Goal: Use online tool/utility: Utilize a website feature to perform a specific function

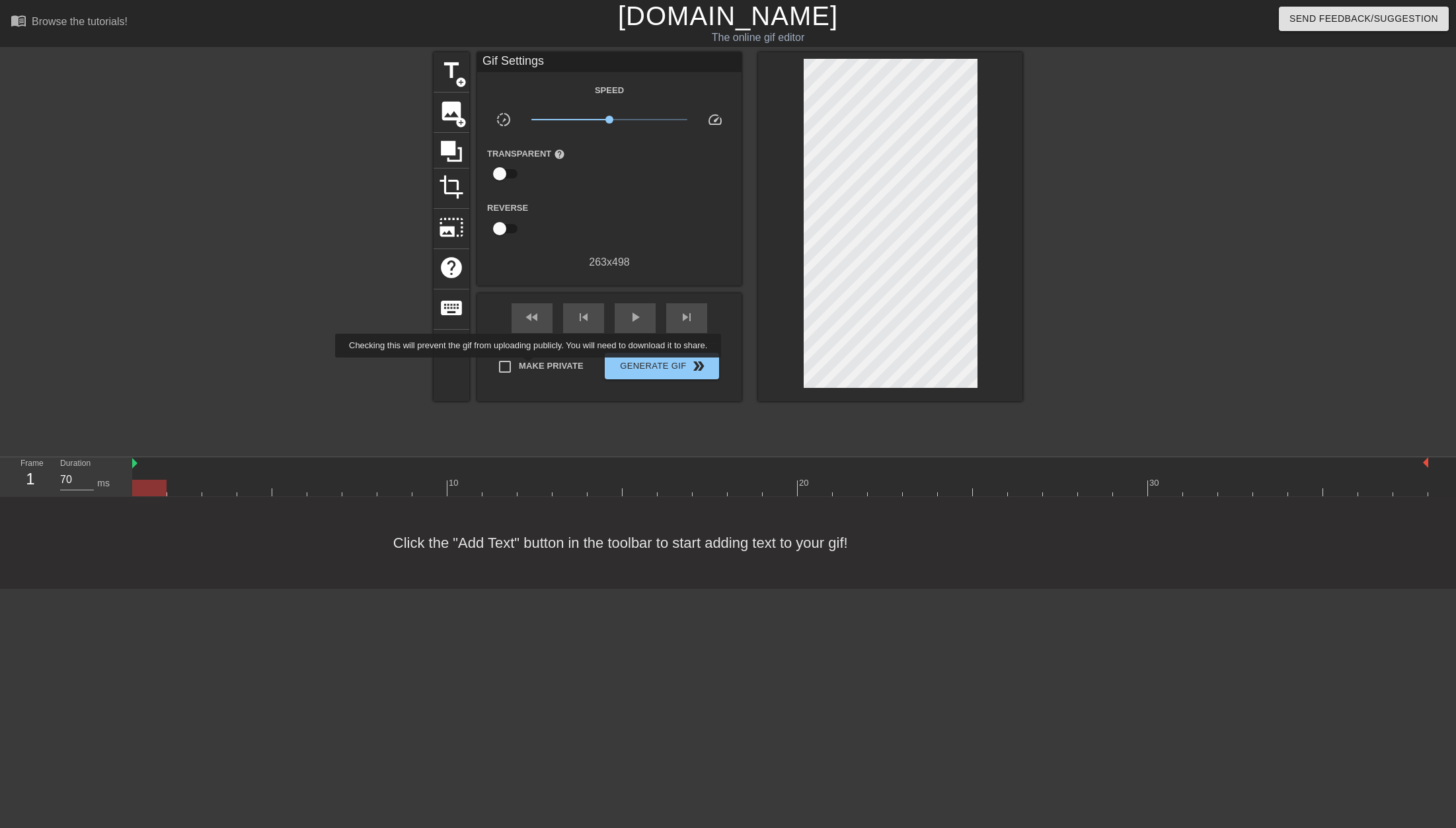
click at [530, 367] on span "Make Private" at bounding box center [551, 367] width 65 height 13
click at [519, 367] on input "Make Private" at bounding box center [504, 367] width 28 height 28
checkbox input "true"
click at [185, 487] on div at bounding box center [780, 487] width 1296 height 16
click at [451, 105] on span "image" at bounding box center [451, 111] width 25 height 25
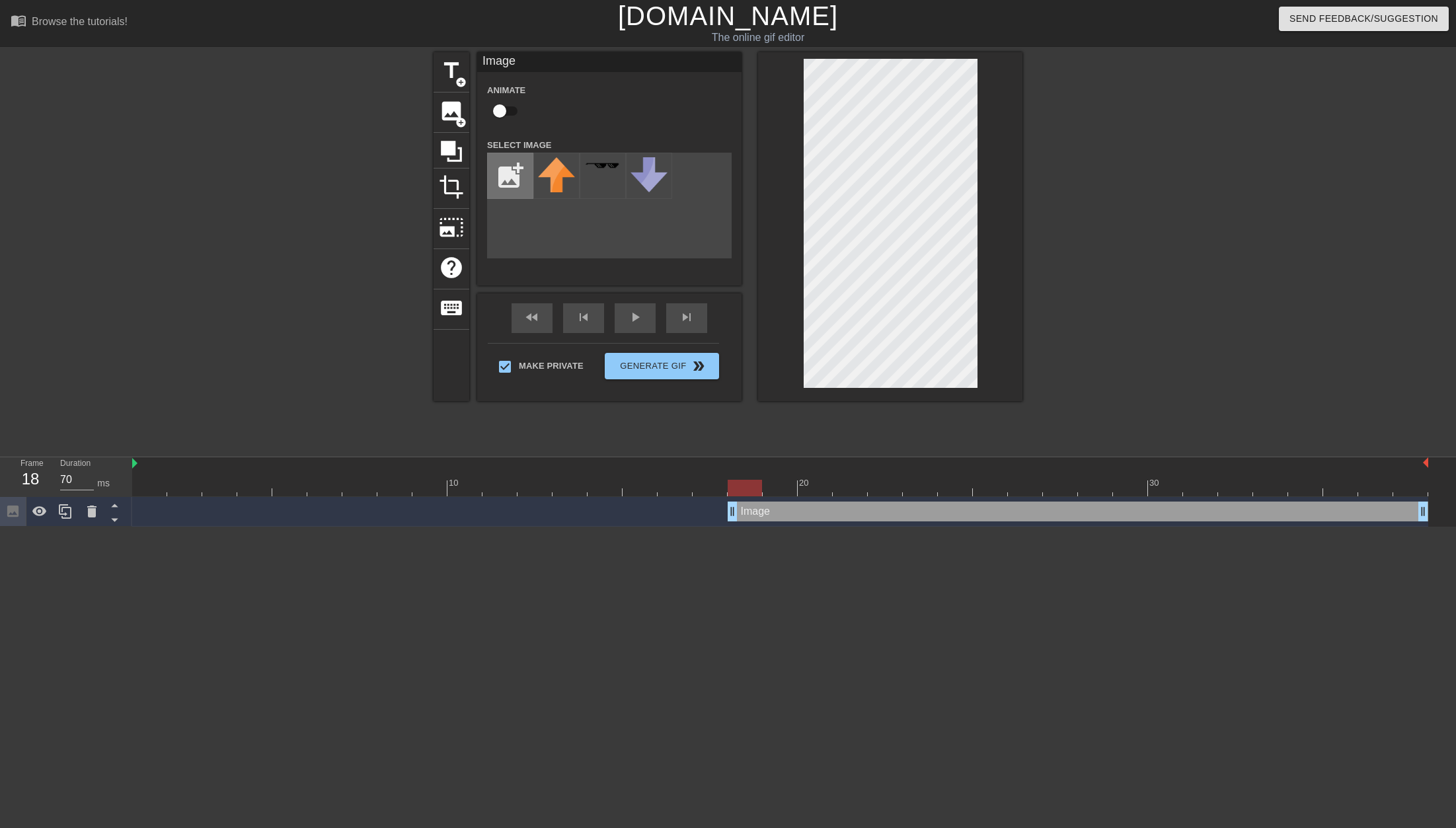
click at [512, 166] on input "file" at bounding box center [510, 175] width 45 height 45
type input "C:\fakepath\SCHEDULES.png"
drag, startPoint x: 544, startPoint y: 182, endPoint x: 545, endPoint y: 190, distance: 8.1
click at [544, 181] on img at bounding box center [556, 173] width 37 height 34
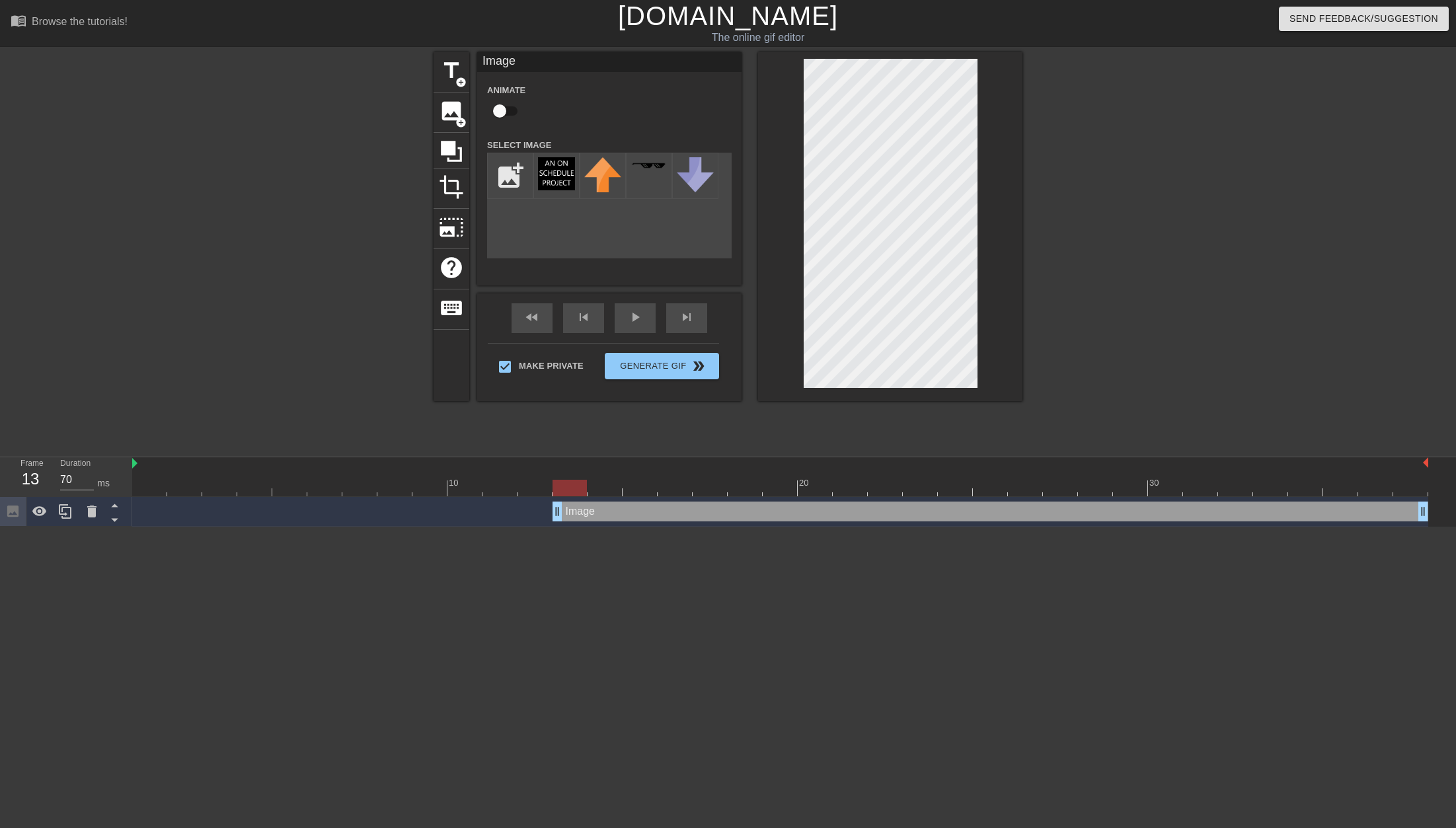
drag, startPoint x: 733, startPoint y: 510, endPoint x: 546, endPoint y: 520, distance: 187.3
click at [546, 520] on div "Image drag_handle drag_handle" at bounding box center [780, 511] width 1296 height 20
click at [504, 113] on input "checkbox" at bounding box center [500, 111] width 76 height 25
checkbox input "true"
click at [629, 317] on span "play_arrow" at bounding box center [635, 317] width 16 height 16
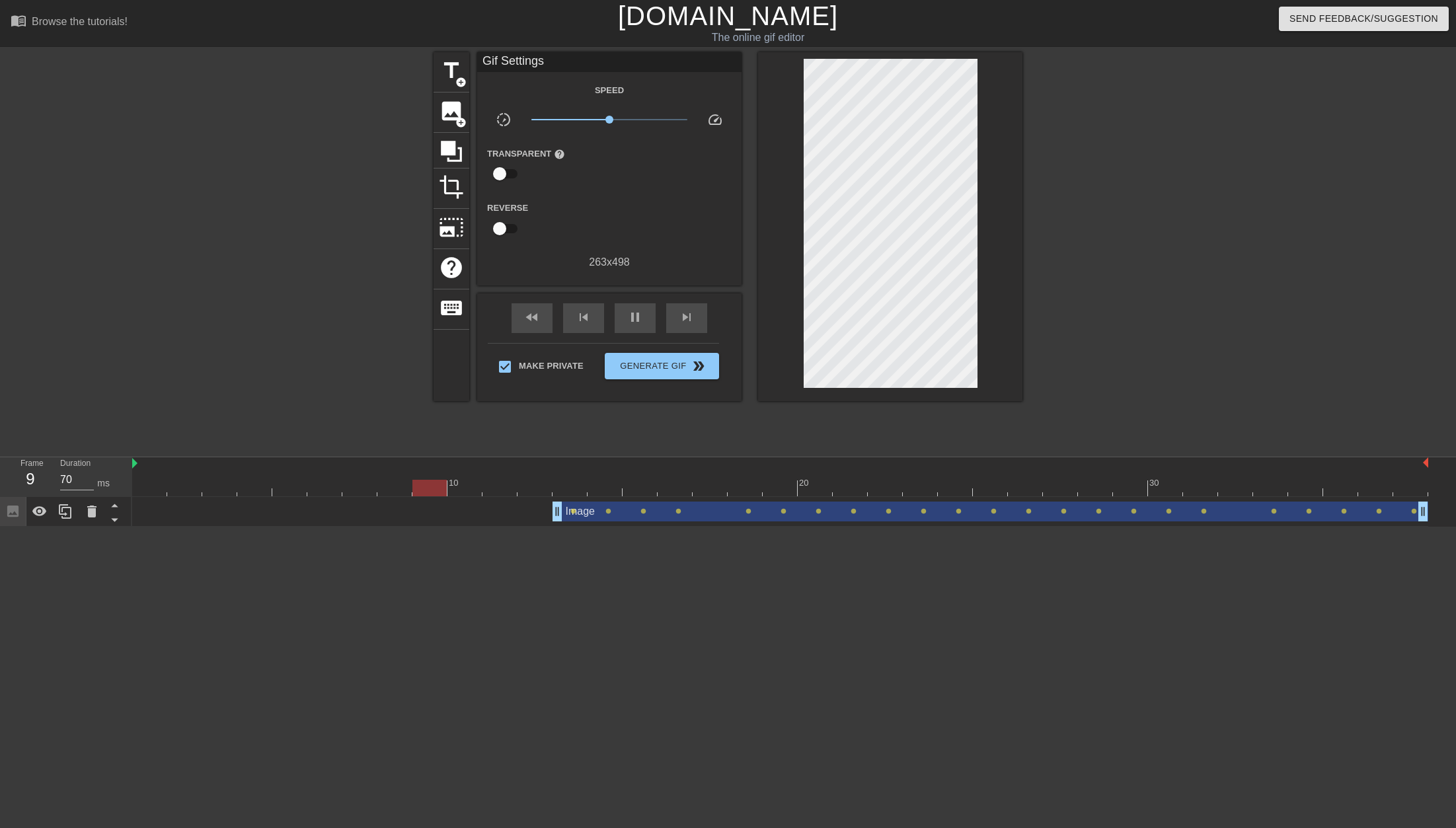
click at [606, 328] on div "fast_rewind skip_previous pause skip_next" at bounding box center [609, 319] width 215 height 50
click at [641, 320] on div "pause" at bounding box center [635, 318] width 41 height 30
drag, startPoint x: 595, startPoint y: 492, endPoint x: 159, endPoint y: 490, distance: 436.0
click at [159, 490] on div at bounding box center [149, 487] width 34 height 16
drag, startPoint x: 558, startPoint y: 513, endPoint x: 112, endPoint y: 508, distance: 446.0
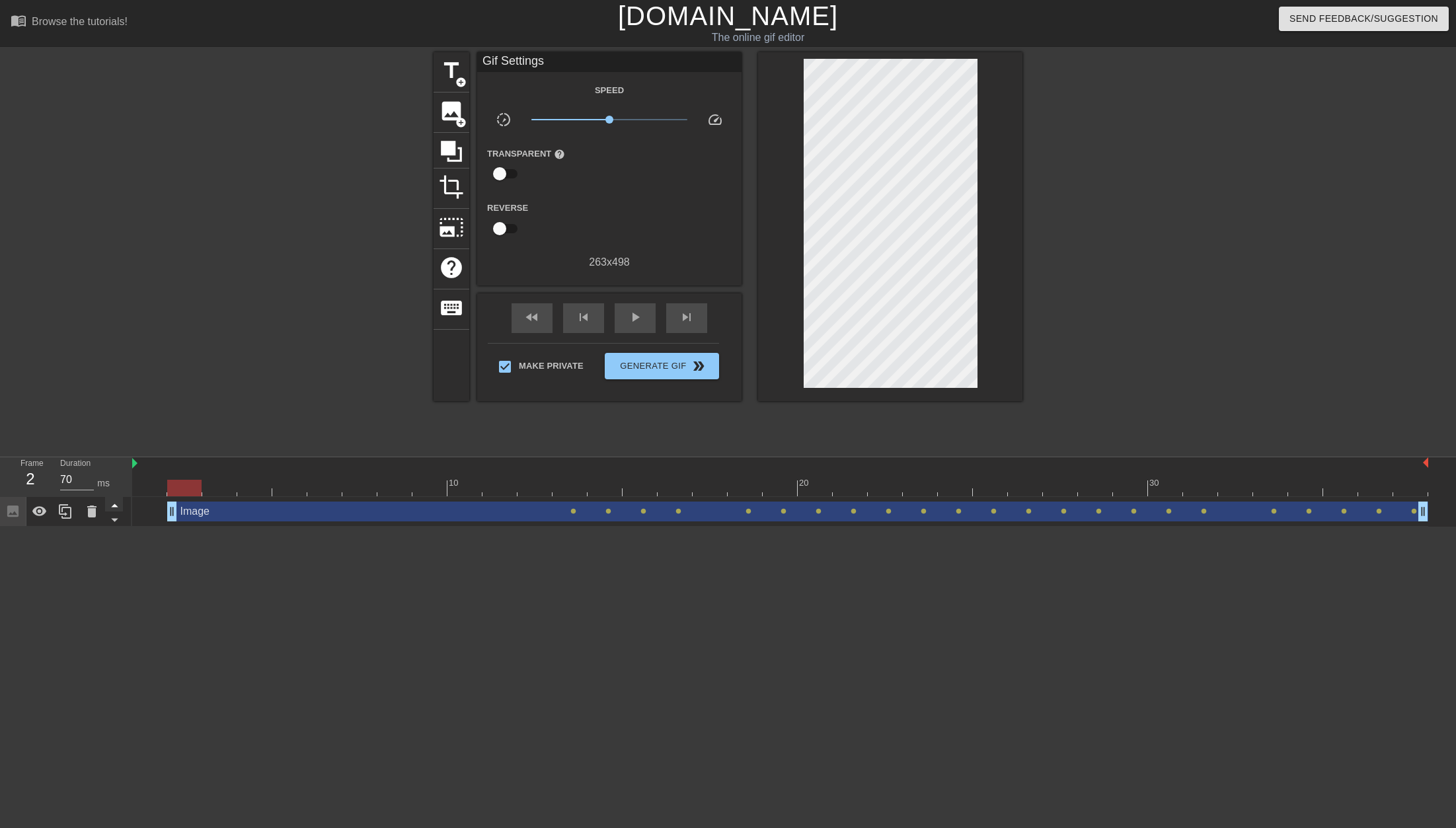
click at [113, 508] on div "Frame 2 Duration 70 ms 10 20 30 Image drag_handle drag_handle lens lens lens le…" at bounding box center [728, 492] width 1456 height 69
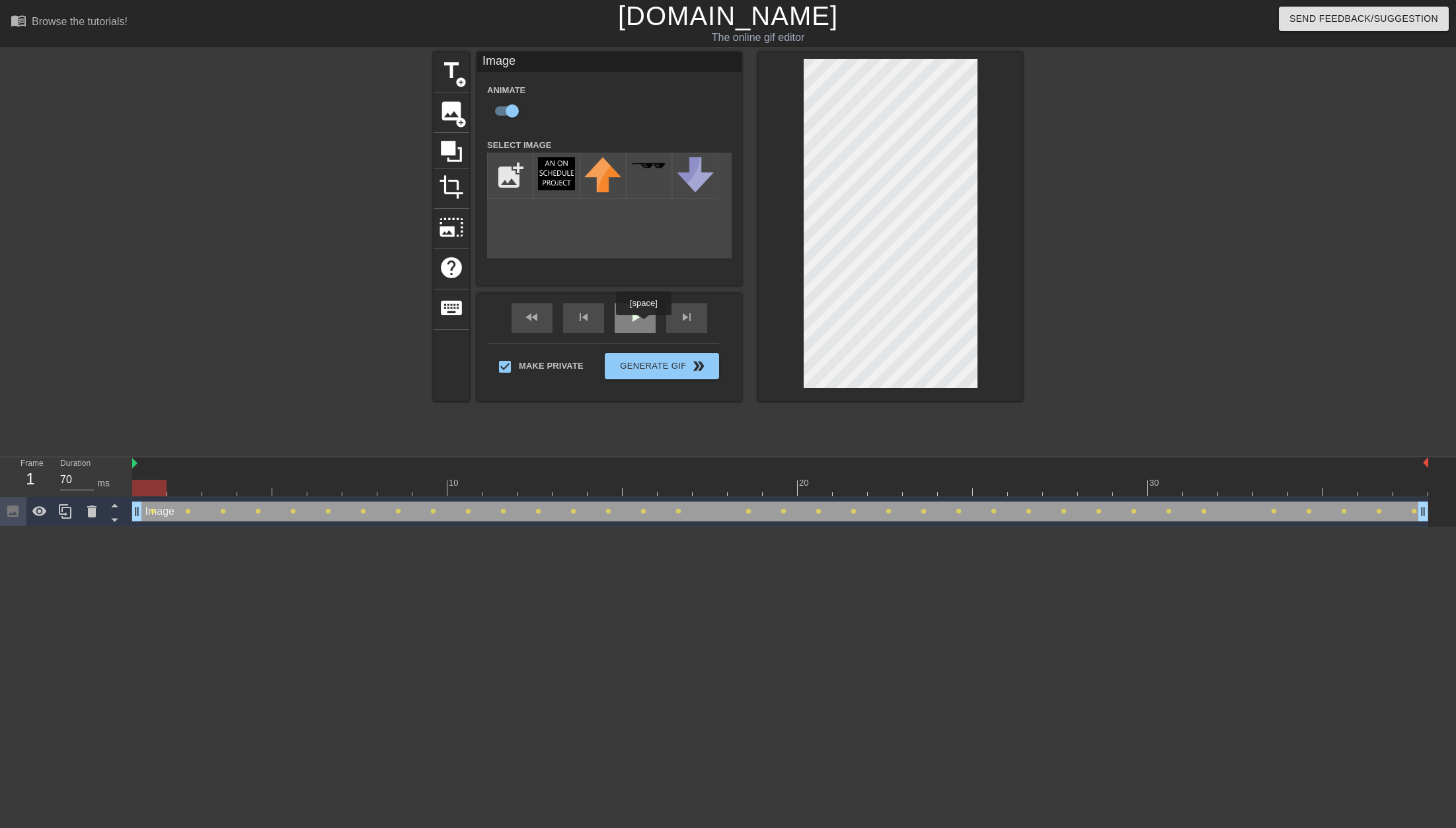
click at [643, 321] on div "play_arrow" at bounding box center [635, 318] width 41 height 30
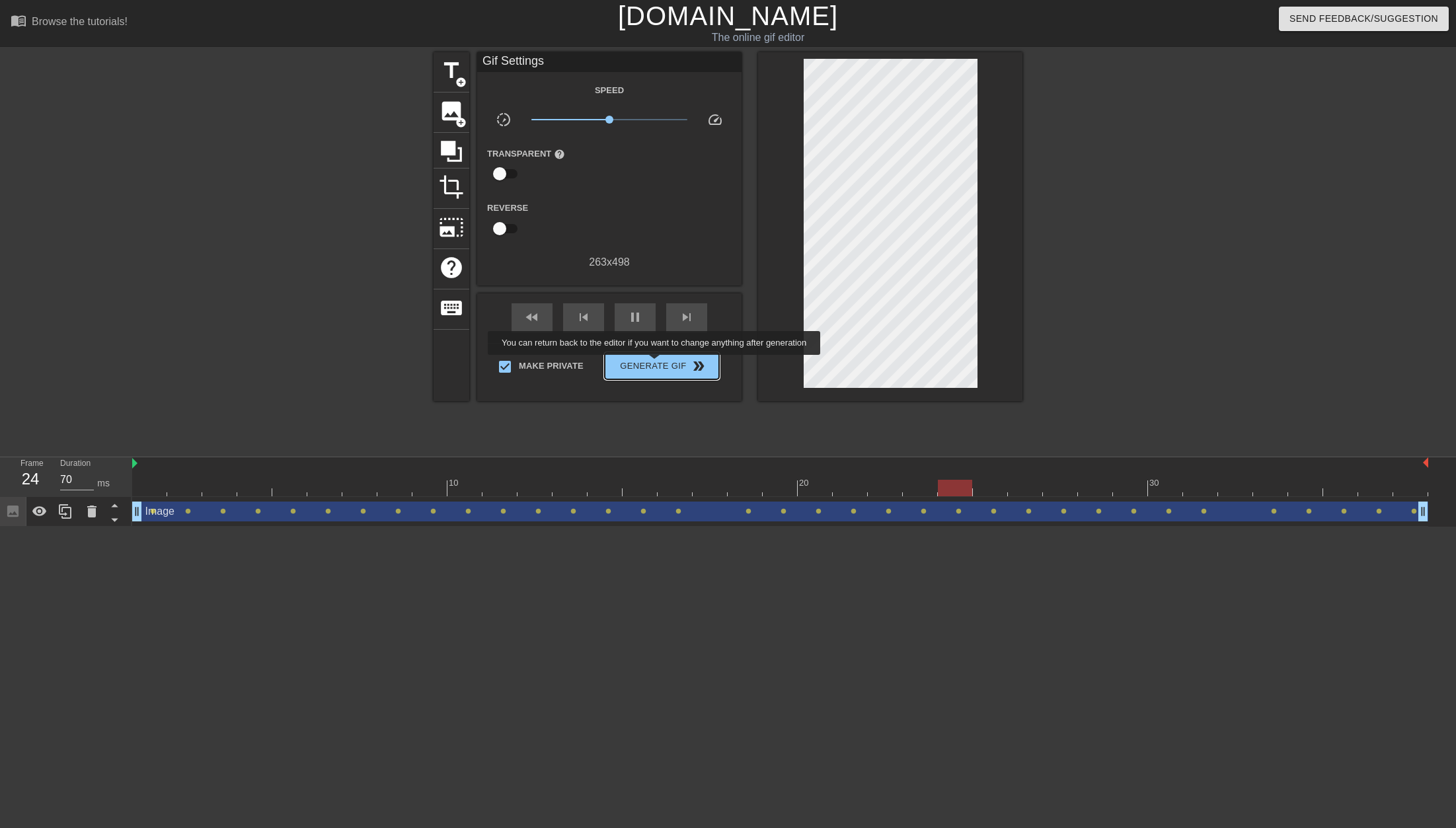
click at [656, 364] on span "Generate Gif double_arrow" at bounding box center [661, 366] width 103 height 16
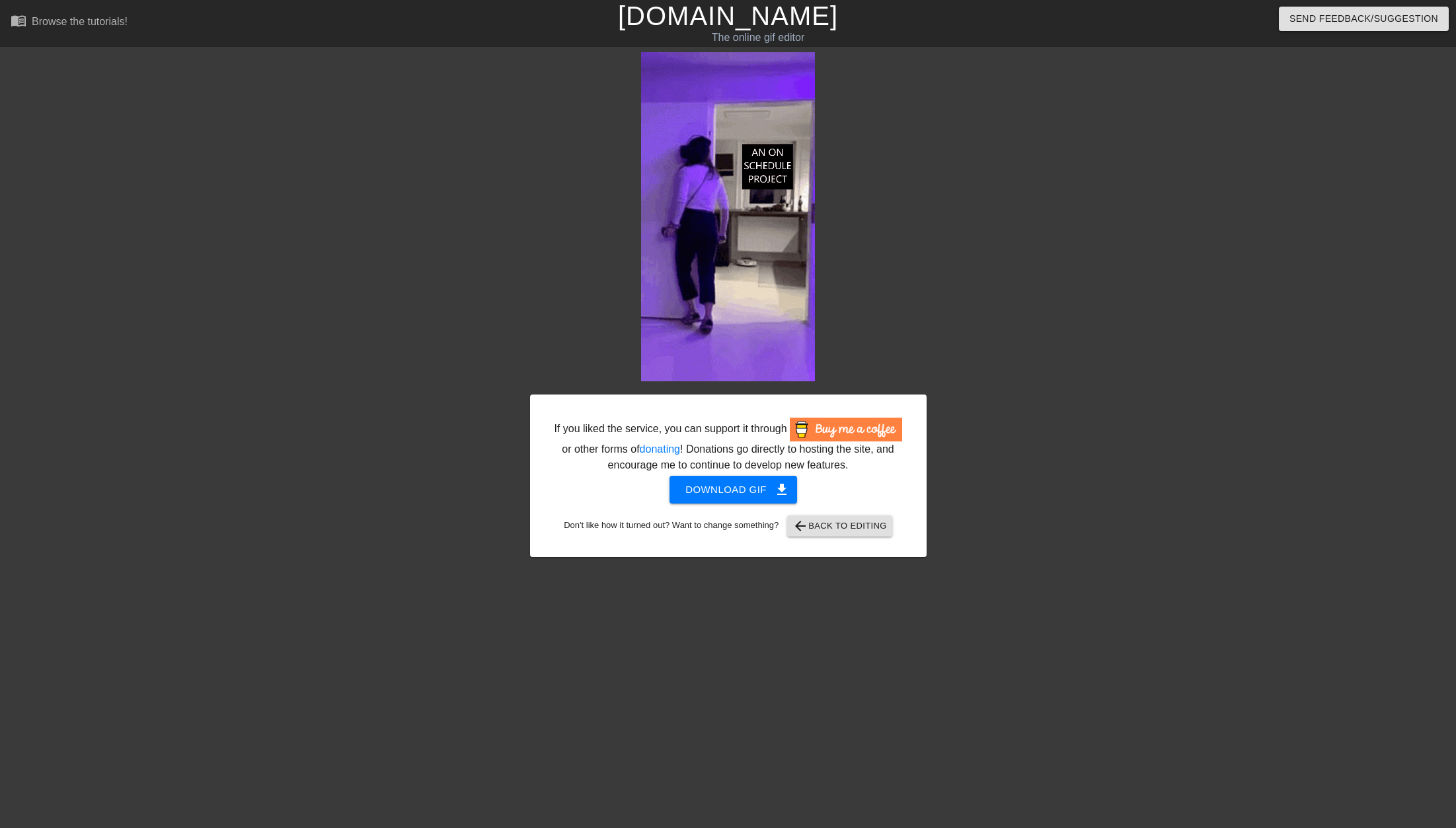
click at [314, 286] on div "If you liked the service, you can support it through or other forms of donating…" at bounding box center [728, 304] width 1456 height 504
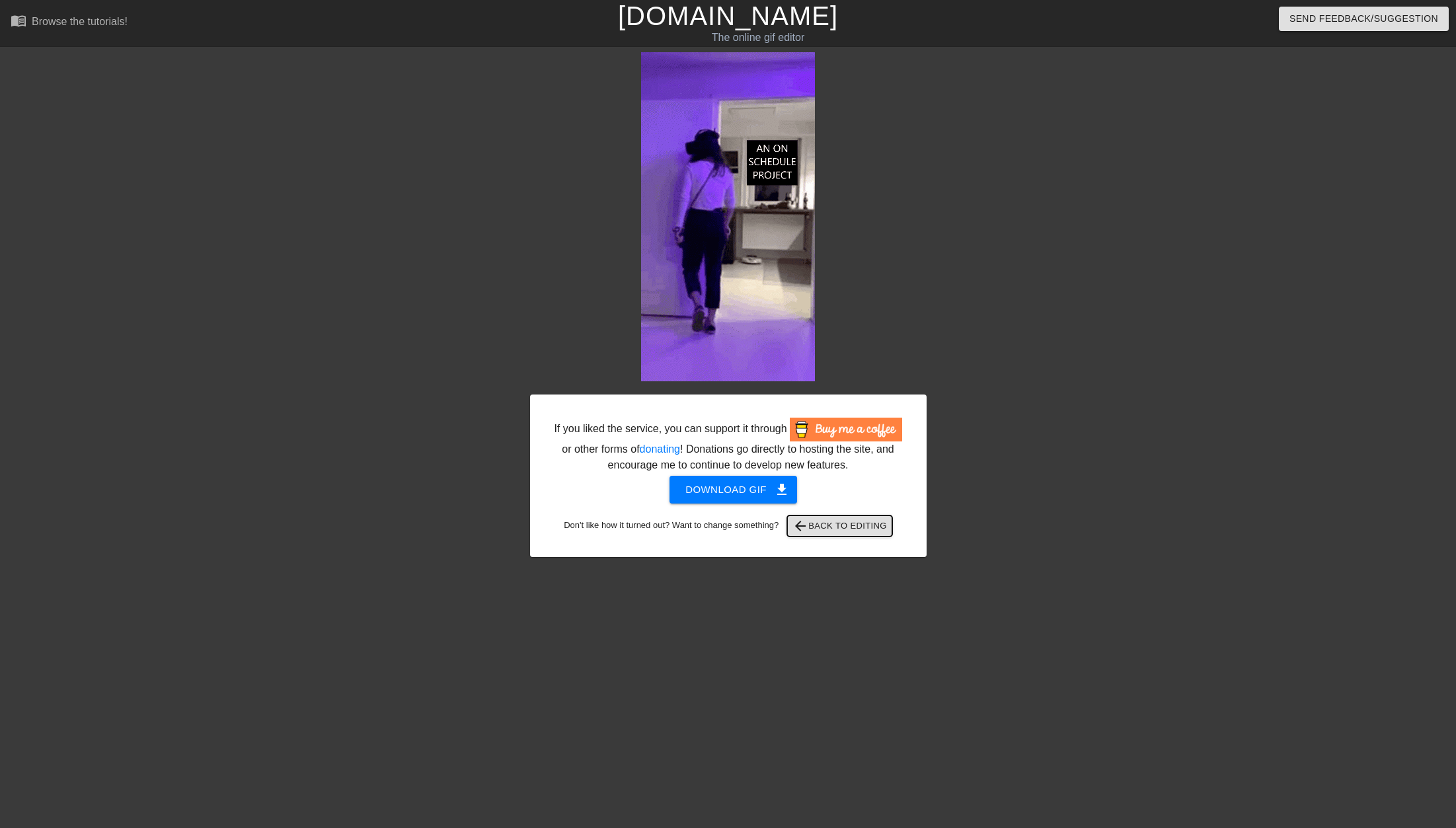
click at [827, 524] on span "arrow_back Back to Editing" at bounding box center [840, 526] width 95 height 16
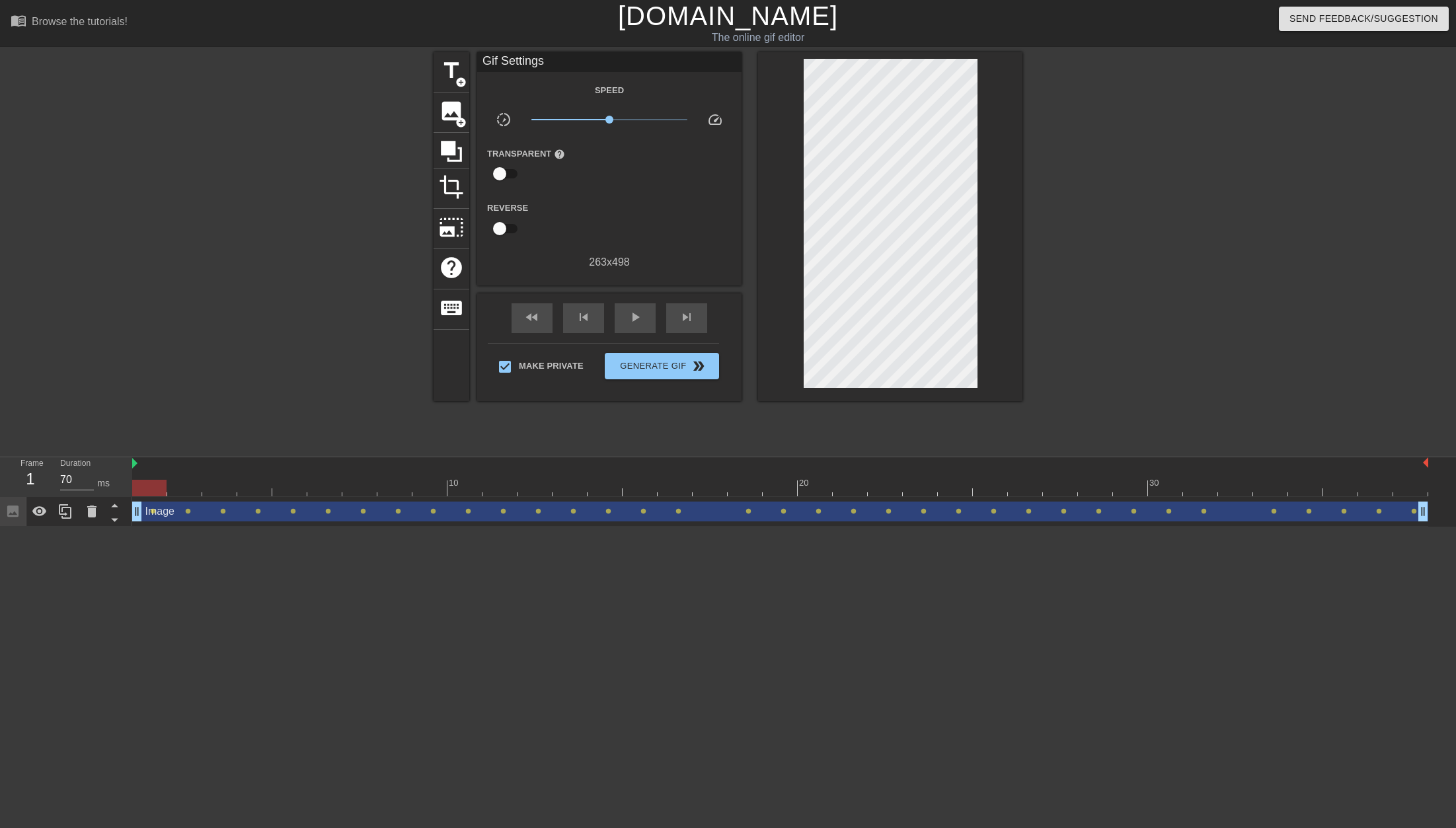
click at [152, 483] on div at bounding box center [780, 487] width 1296 height 16
click at [455, 71] on span "title" at bounding box center [451, 71] width 25 height 25
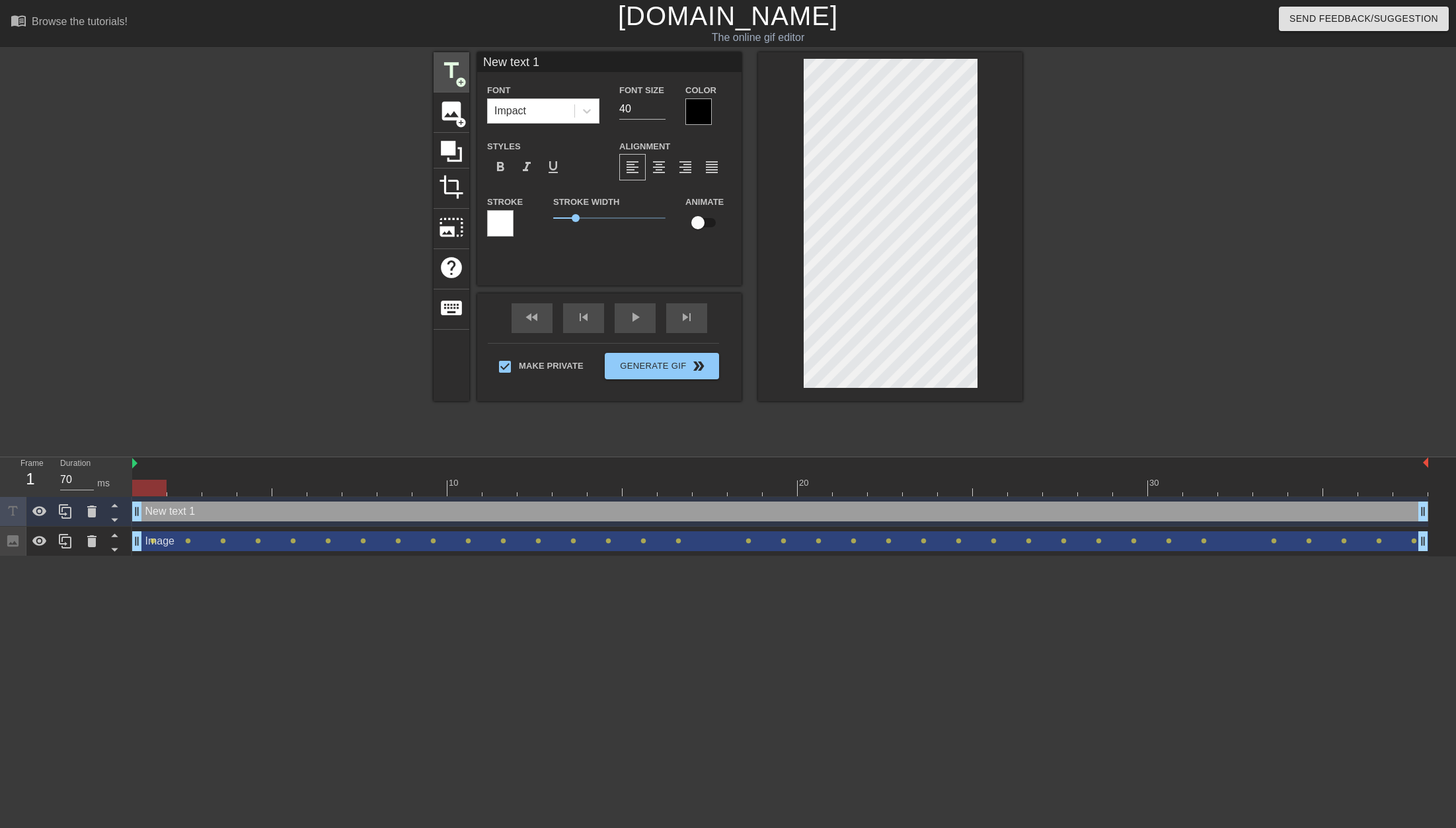
drag, startPoint x: 551, startPoint y: 63, endPoint x: 456, endPoint y: 65, distance: 95.0
click at [456, 64] on div "title add_circle image add_circle crop photo_size_select_large help keyboard Ne…" at bounding box center [728, 227] width 589 height 349
type input "c"
type input "[PERSON_NAME]"
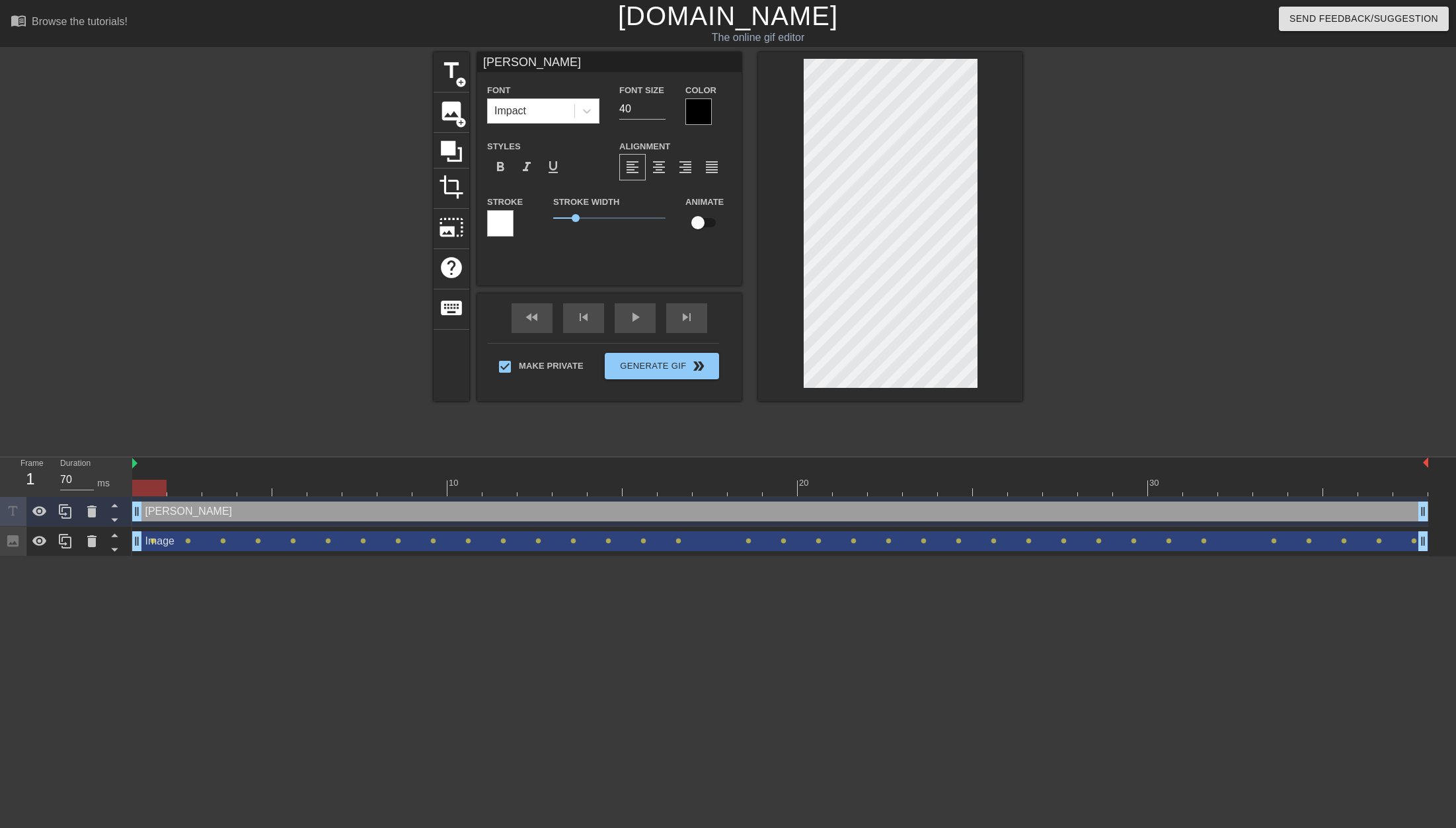
click at [706, 219] on input "checkbox" at bounding box center [698, 223] width 76 height 25
checkbox input "true"
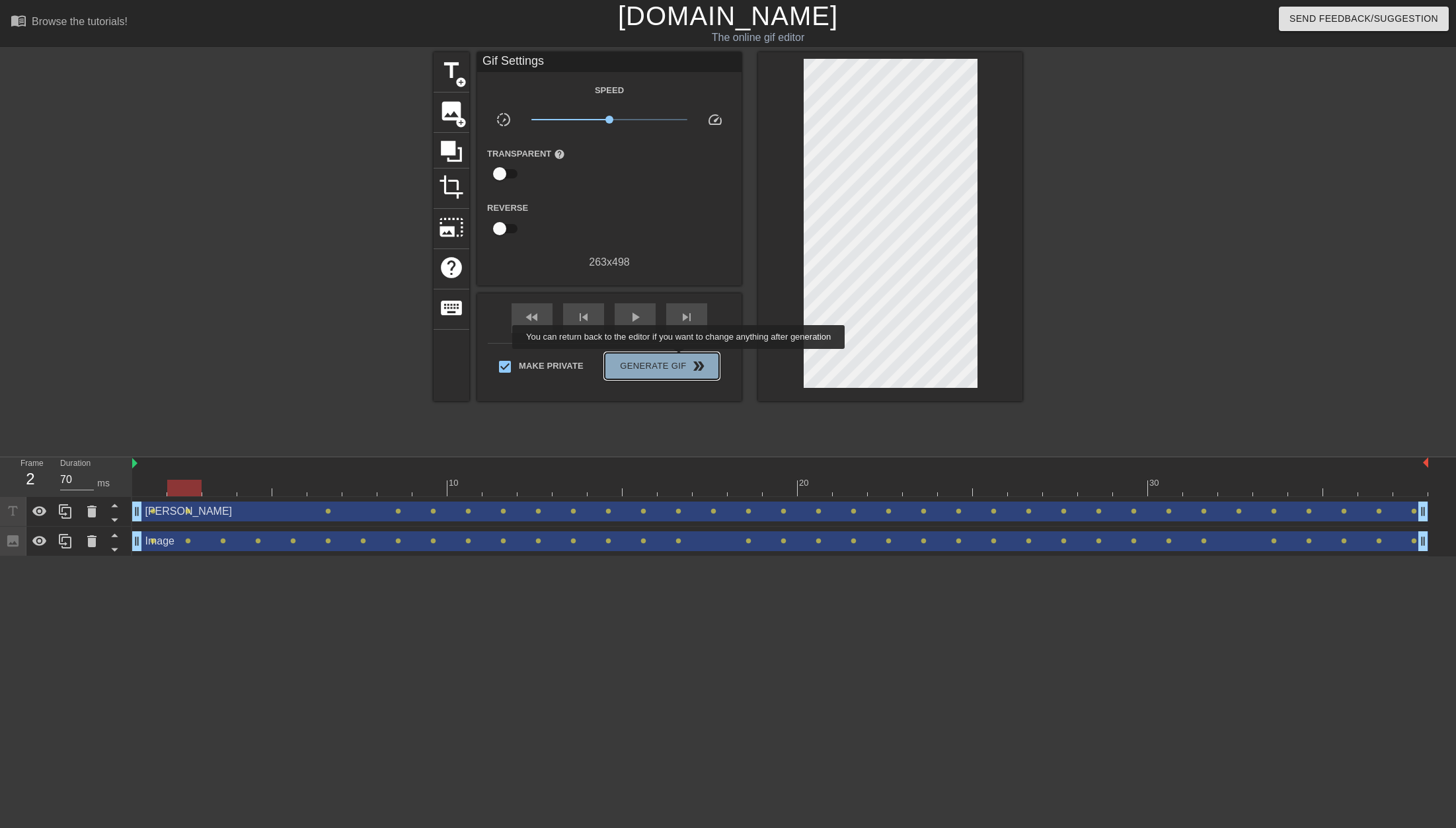
click at [680, 358] on span "Generate Gif double_arrow" at bounding box center [661, 366] width 103 height 16
